Goal: Task Accomplishment & Management: Manage account settings

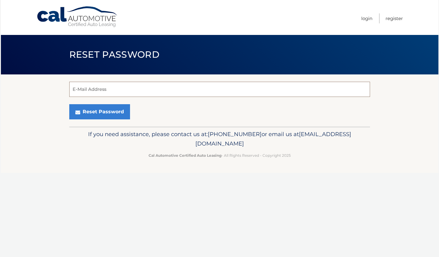
click at [109, 89] on input "E-Mail Address" at bounding box center [219, 89] width 301 height 15
type input "[EMAIL_ADDRESS][DOMAIN_NAME]"
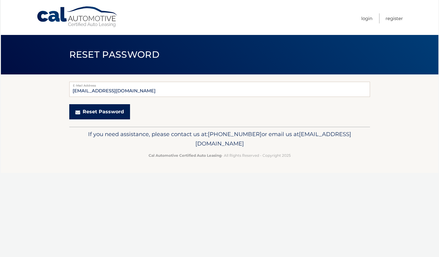
click at [90, 110] on button "Reset Password" at bounding box center [99, 111] width 61 height 15
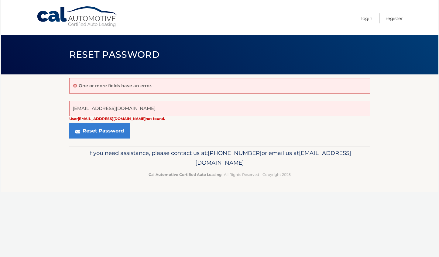
click at [46, 14] on link "Cal Automotive" at bounding box center [77, 17] width 82 height 22
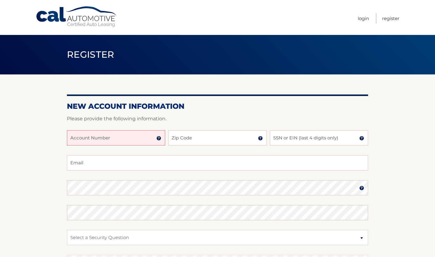
click at [96, 142] on input "Account Number" at bounding box center [116, 137] width 98 height 15
type input "44455987849"
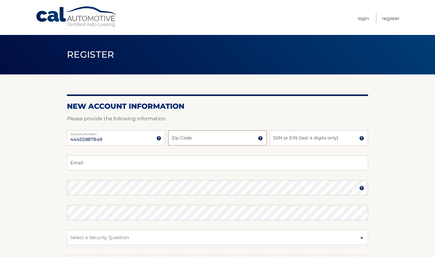
click at [195, 137] on input "Zip Code" at bounding box center [217, 137] width 98 height 15
type input "07747"
click at [287, 138] on input "SSN or EIN (last 4 digits only)" at bounding box center [319, 137] width 98 height 15
type input "7733"
click at [132, 162] on input "Email" at bounding box center [217, 162] width 301 height 15
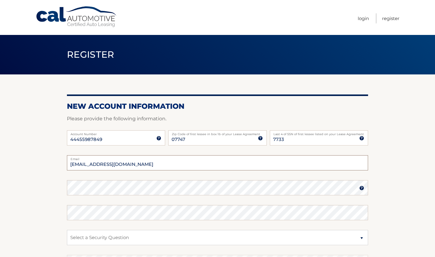
type input "espojay@msn.com"
click at [48, 192] on section "New Account Information Please provide the following information. 44455987849 A…" at bounding box center [217, 192] width 435 height 237
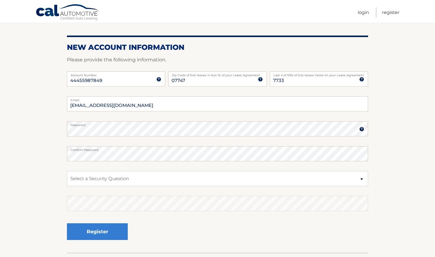
scroll to position [61, 0]
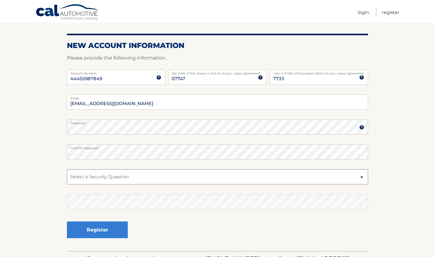
click at [117, 174] on select "Select a Security Question What was the name of your elementary school? What is…" at bounding box center [217, 176] width 301 height 15
select select "1"
click at [67, 169] on select "Select a Security Question What was the name of your elementary school? What is…" at bounding box center [217, 176] width 301 height 15
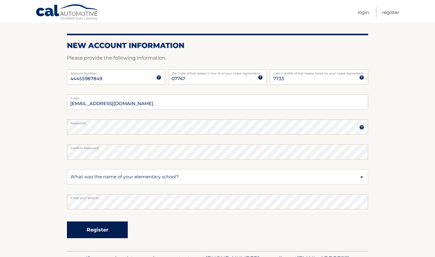
click at [94, 228] on button "Register" at bounding box center [97, 230] width 61 height 17
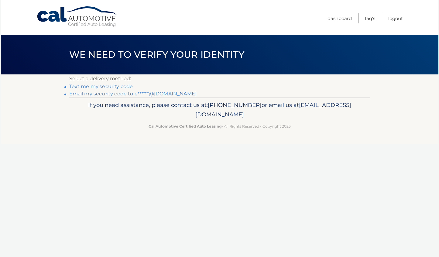
click at [98, 94] on link "Email my security code to e******@msn.com" at bounding box center [133, 94] width 128 height 6
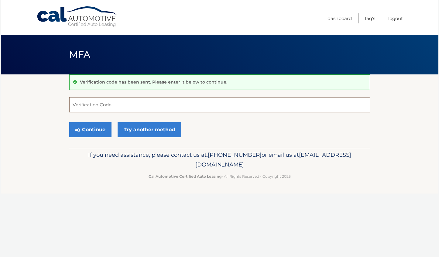
click at [93, 105] on input "Verification Code" at bounding box center [219, 104] width 301 height 15
type input "679154"
click at [91, 129] on button "Continue" at bounding box center [90, 129] width 42 height 15
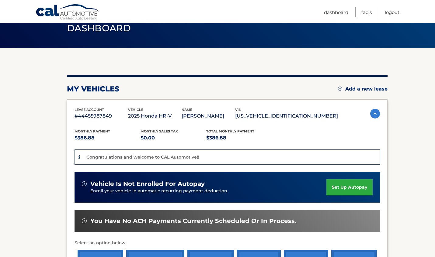
scroll to position [61, 0]
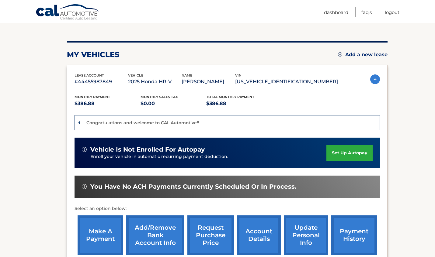
click at [345, 150] on link "set up autopay" at bounding box center [349, 153] width 46 height 16
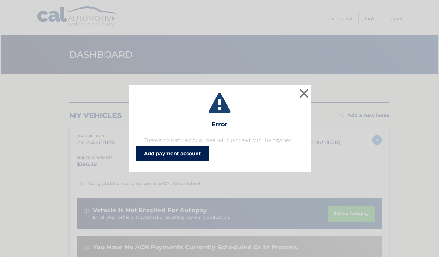
click at [165, 153] on link "Add payment account" at bounding box center [172, 153] width 73 height 15
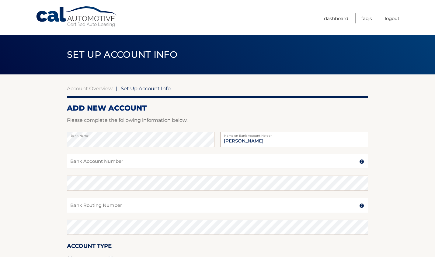
type input "[PERSON_NAME]"
click at [100, 159] on input "Bank Account Number" at bounding box center [217, 161] width 301 height 15
paste input "004227016313"
click at [129, 163] on input "004227016313" at bounding box center [217, 161] width 301 height 15
type input "004227016313"
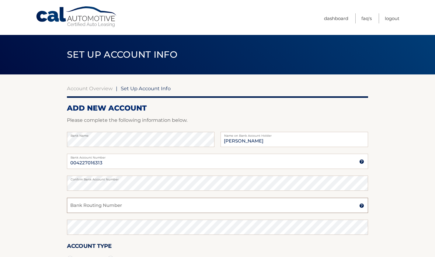
click at [113, 207] on input "Bank Routing Number" at bounding box center [217, 205] width 301 height 15
click at [104, 204] on input "Bank Routing Number" at bounding box center [217, 205] width 301 height 15
paste input "021200339"
type input "021200339"
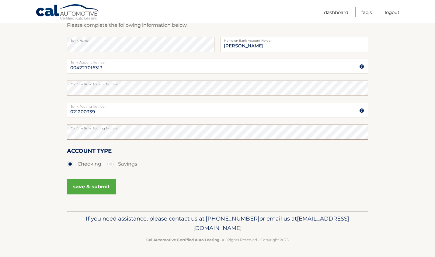
scroll to position [95, 0]
click at [92, 187] on button "save & submit" at bounding box center [91, 186] width 49 height 15
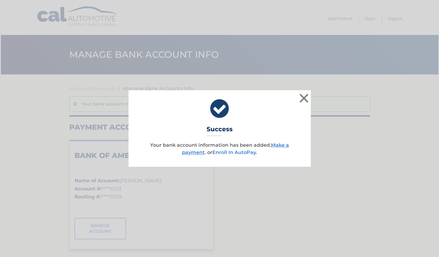
click at [234, 151] on link "Enroll In AutoPay" at bounding box center [233, 153] width 43 height 6
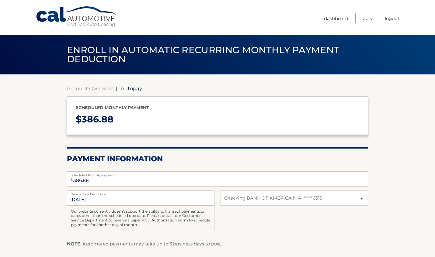
select select "MjJlY2JlMzYtZWQzMy00ODM2LWI4NGMtMGNkYmJjY2VjNjI5"
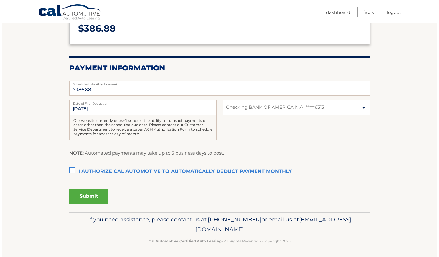
scroll to position [91, 0]
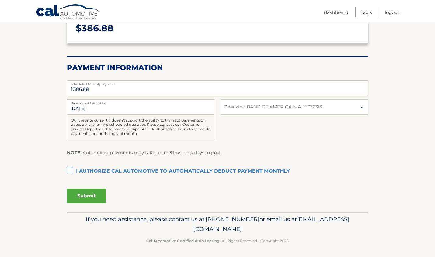
click at [71, 170] on label "I authorize cal automotive to automatically deduct payment monthly This checkbo…" at bounding box center [217, 171] width 301 height 12
click at [0, 0] on input "I authorize cal automotive to automatically deduct payment monthly This checkbo…" at bounding box center [0, 0] width 0 height 0
click at [86, 192] on button "Submit" at bounding box center [86, 196] width 39 height 15
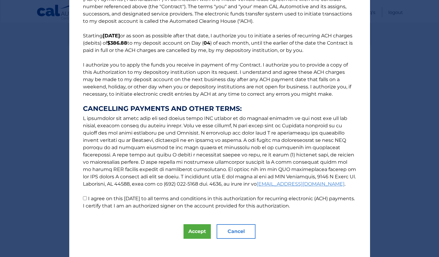
scroll to position [30, 0]
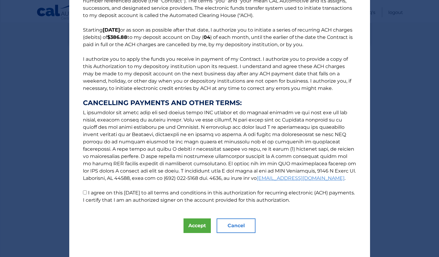
click at [85, 193] on p "The words "I" "me" and "my" mean any identified Customer who signs this Authori…" at bounding box center [220, 93] width 286 height 221
click at [83, 192] on input "I agree on this 09/01/2025 to all terms and conditions in this authorization fo…" at bounding box center [85, 193] width 4 height 4
checkbox input "true"
click at [197, 222] on button "Accept" at bounding box center [197, 225] width 27 height 15
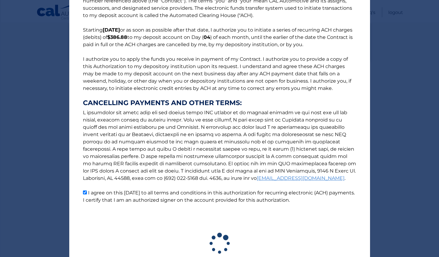
scroll to position [75, 0]
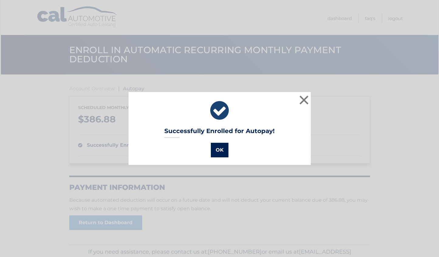
click at [217, 150] on button "OK" at bounding box center [220, 150] width 18 height 15
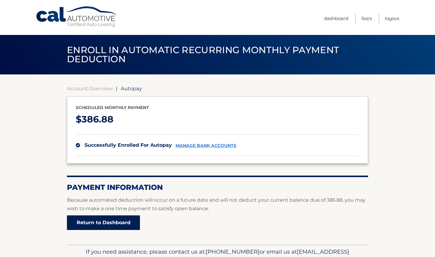
click at [106, 219] on link "Return to Dashboard" at bounding box center [103, 222] width 73 height 15
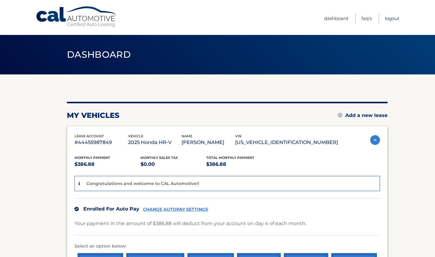
click at [388, 18] on link "Logout" at bounding box center [391, 18] width 15 height 10
